Goal: Information Seeking & Learning: Learn about a topic

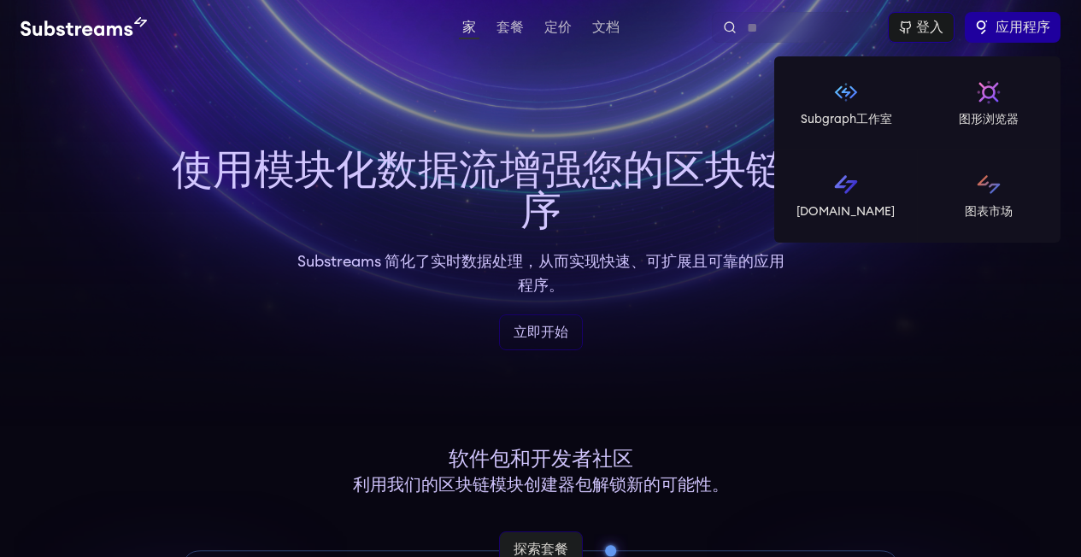
click at [1018, 16] on label "应用程序" at bounding box center [1013, 27] width 96 height 31
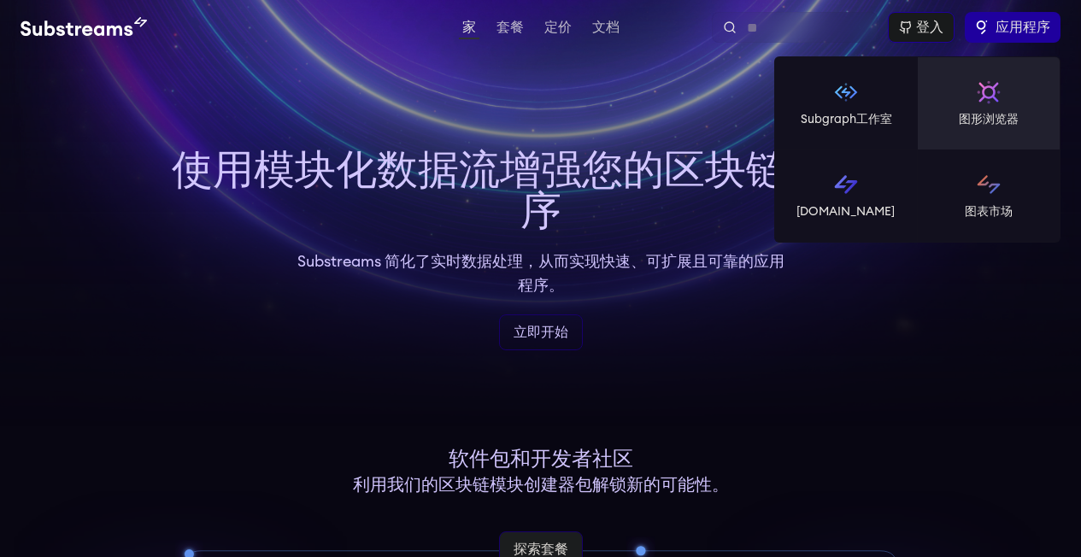
click at [986, 102] on img at bounding box center [988, 92] width 27 height 27
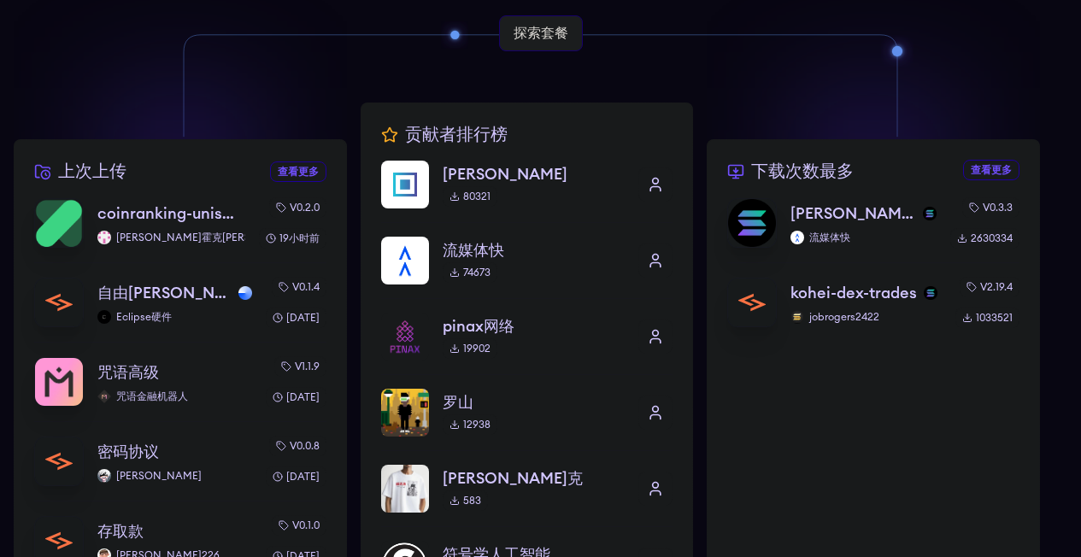
scroll to position [491, 0]
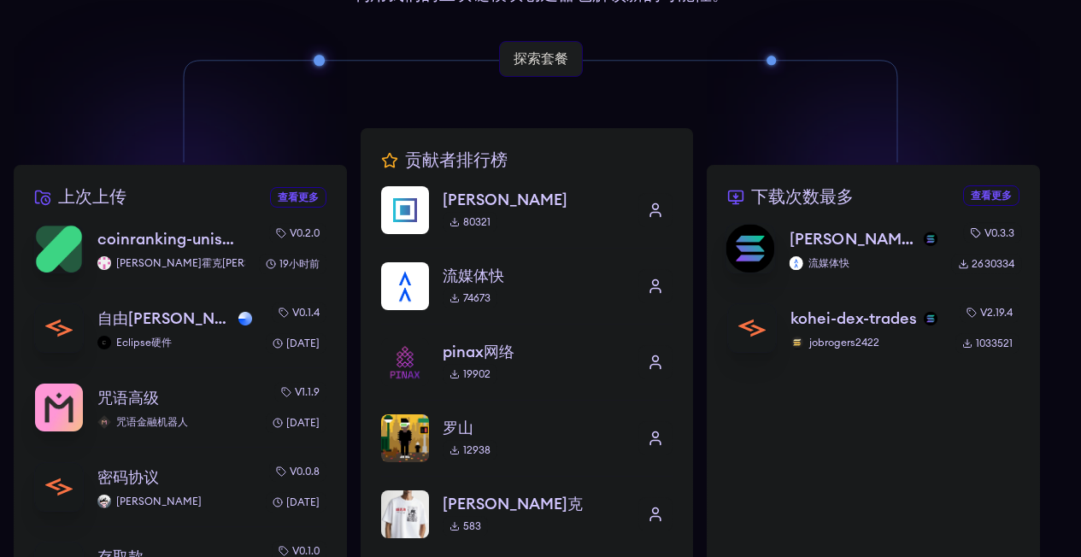
click at [805, 232] on font "[PERSON_NAME]纳公共" at bounding box center [877, 239] width 174 height 15
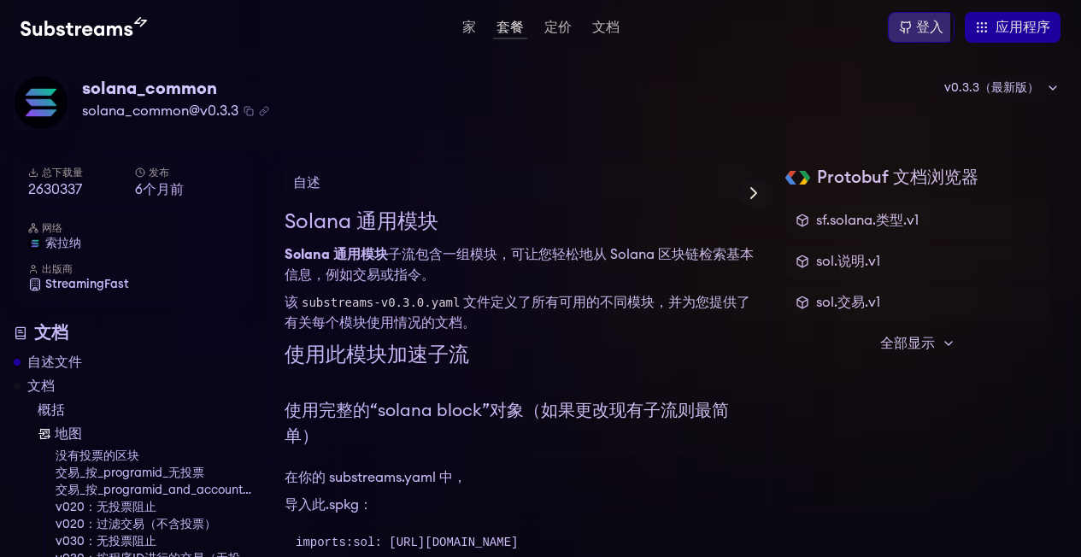
click at [357, 303] on code "substreams-v0.3.0.yaml" at bounding box center [380, 302] width 165 height 21
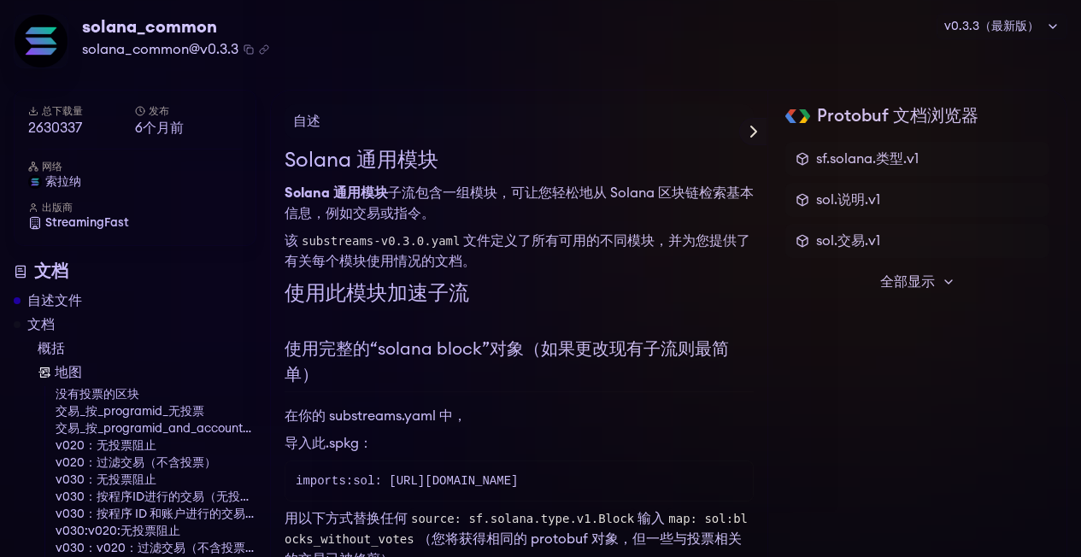
scroll to position [68, 0]
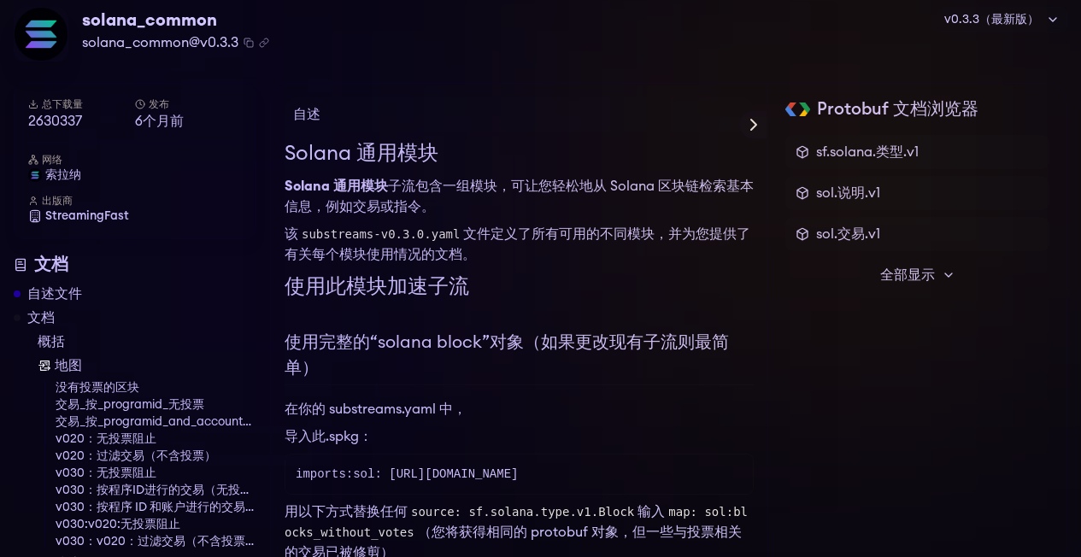
click at [930, 279] on font "全部显示" at bounding box center [907, 275] width 55 height 14
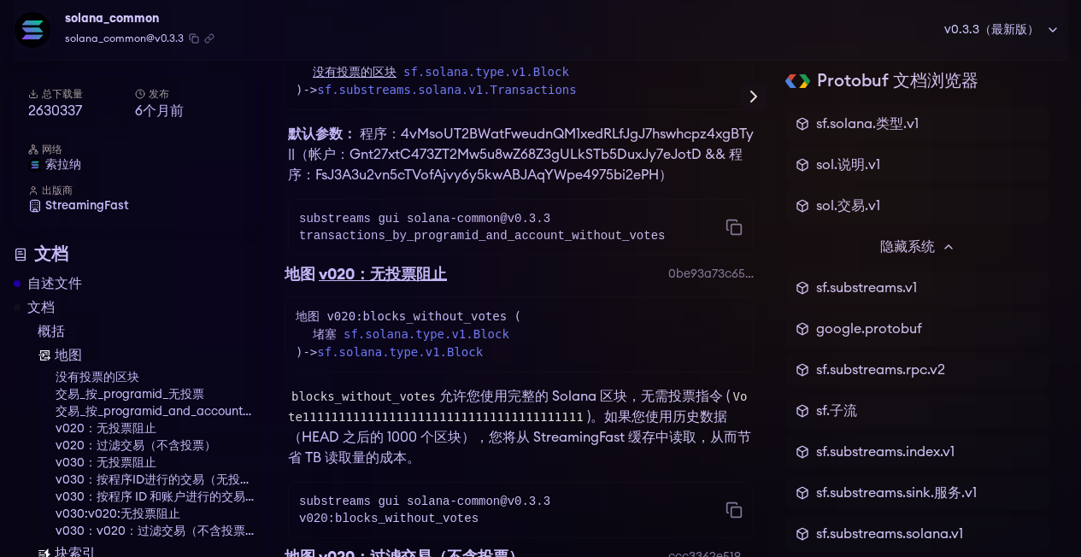
scroll to position [0, 0]
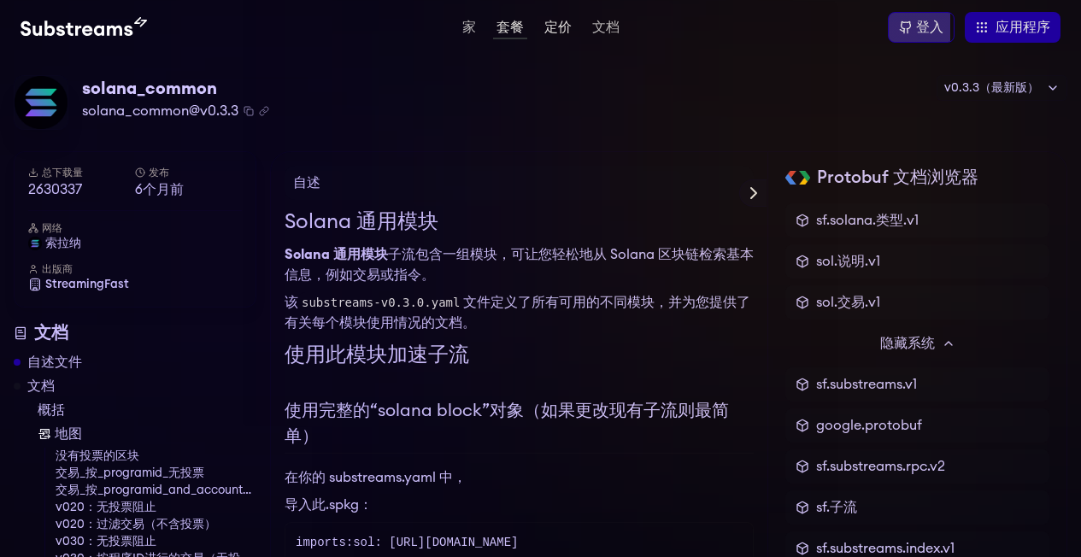
click at [558, 30] on font "定价" at bounding box center [557, 28] width 27 height 14
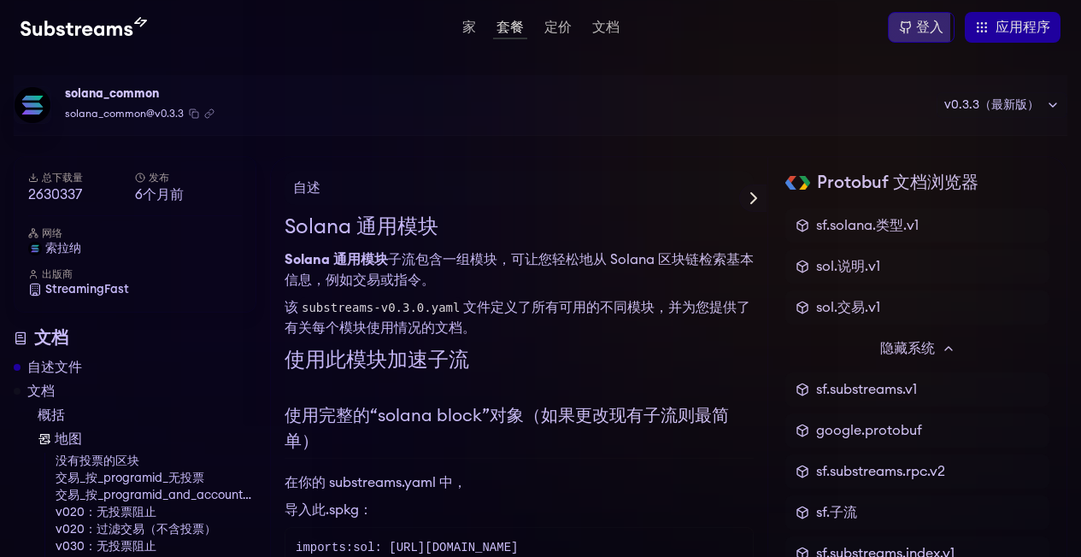
scroll to position [313, 0]
